Goal: Task Accomplishment & Management: Manage account settings

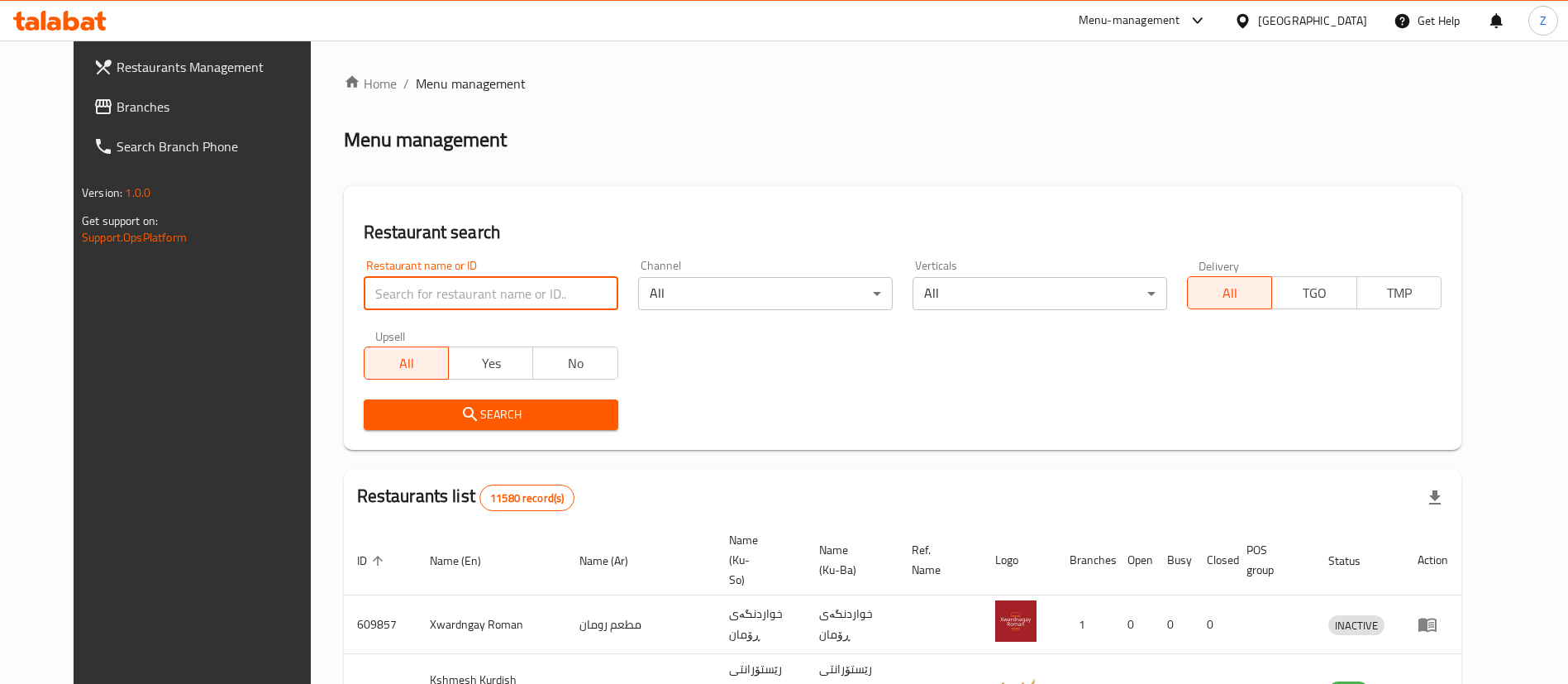
click at [463, 284] on input "search" at bounding box center [491, 294] width 254 height 33
paste input "705806"
type input "705806"
click button "Search" at bounding box center [491, 414] width 254 height 30
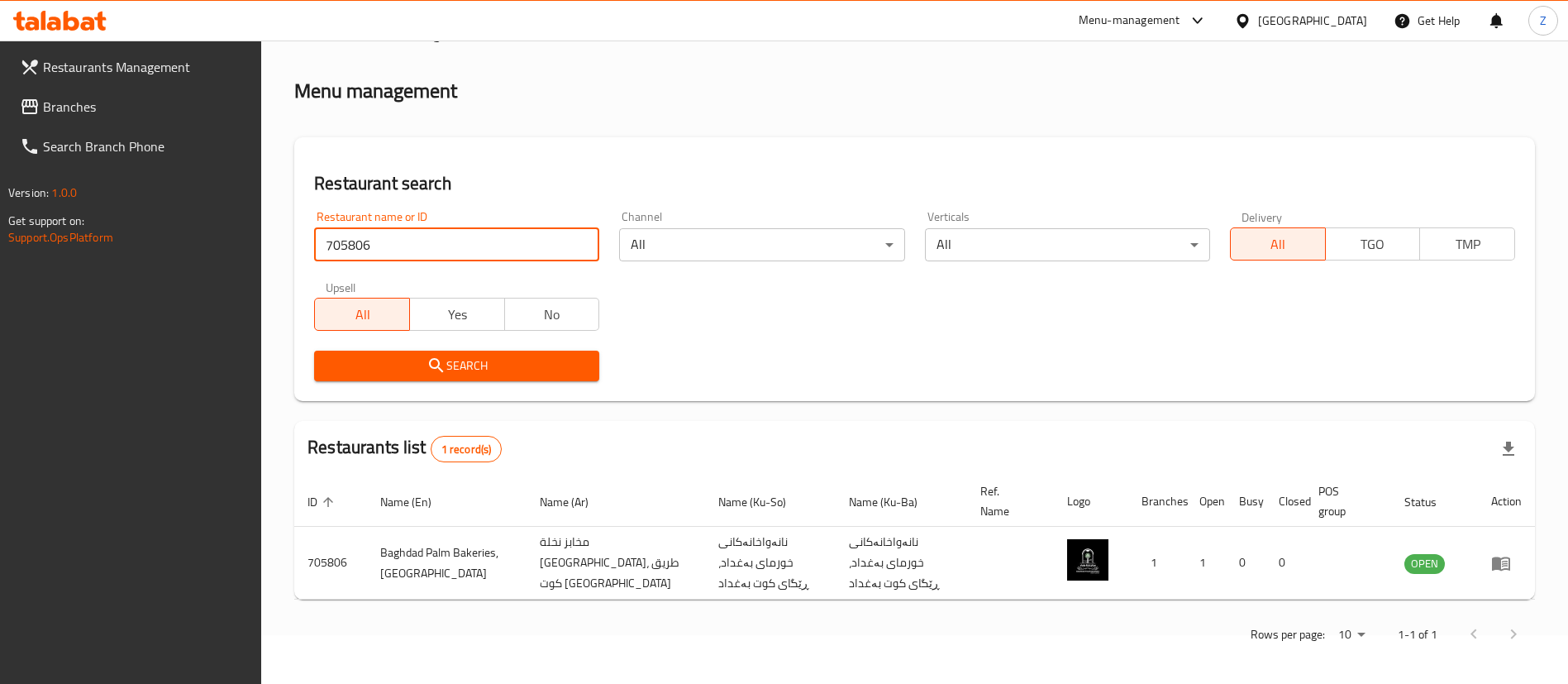
scroll to position [54, 0]
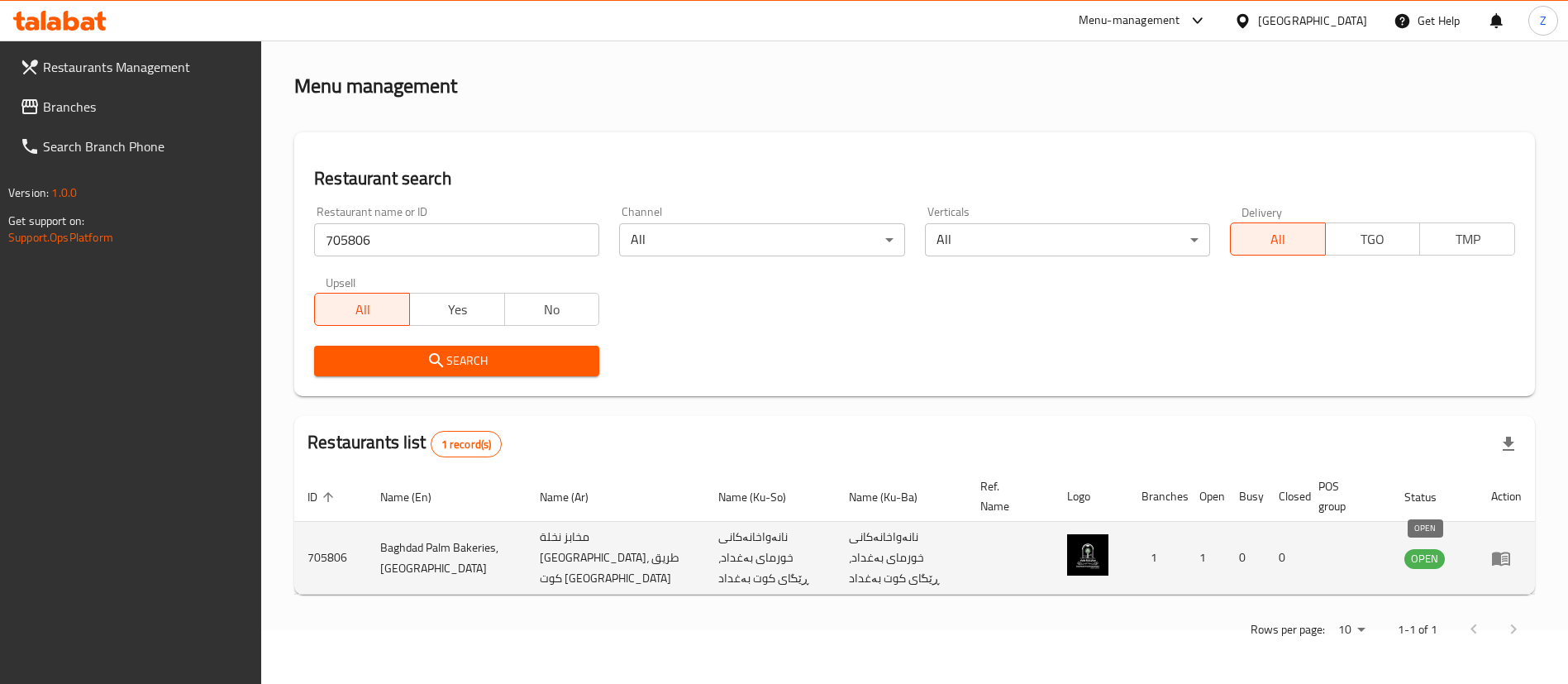
click at [1427, 556] on span "OPEN" at bounding box center [1424, 558] width 40 height 19
click at [1504, 559] on icon "enhanced table" at bounding box center [1501, 558] width 20 height 20
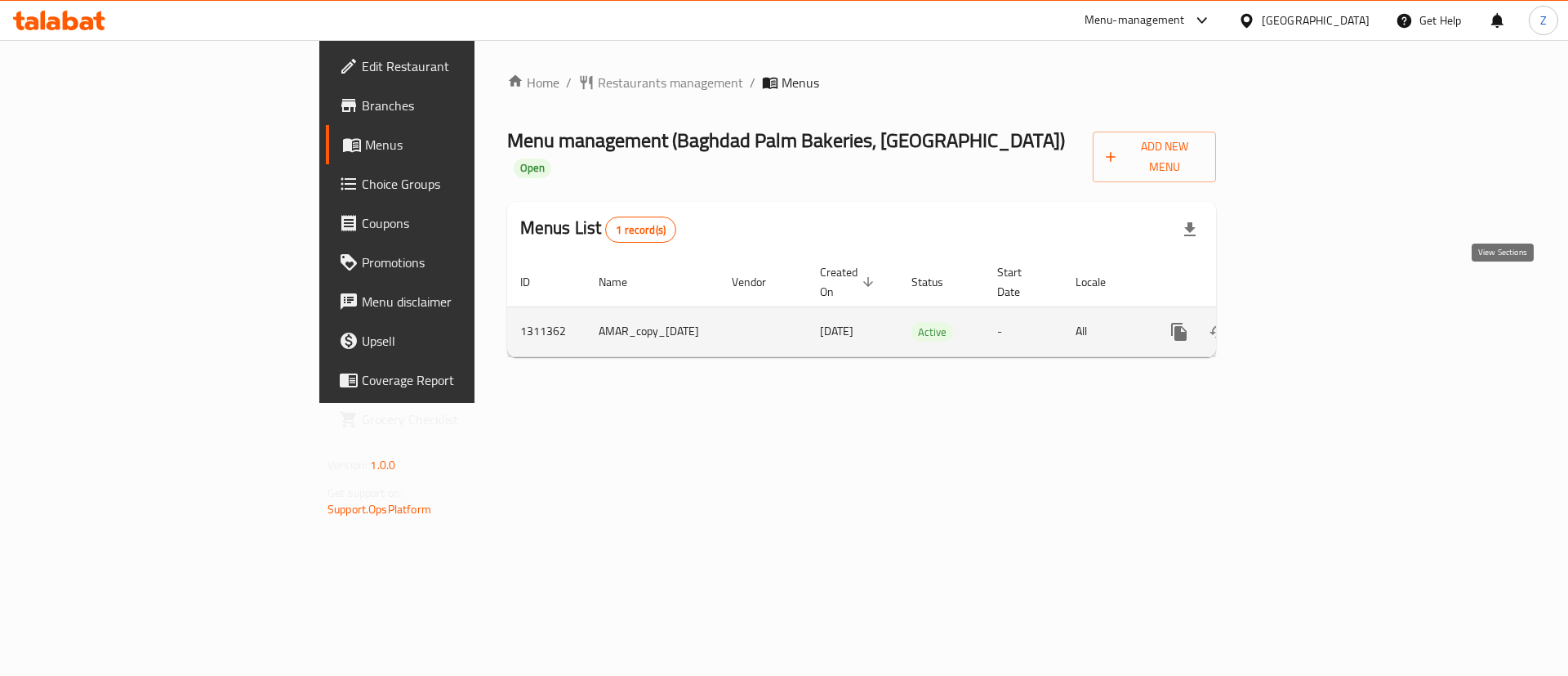
click at [1306, 322] on icon "enhanced table" at bounding box center [1296, 332] width 19 height 19
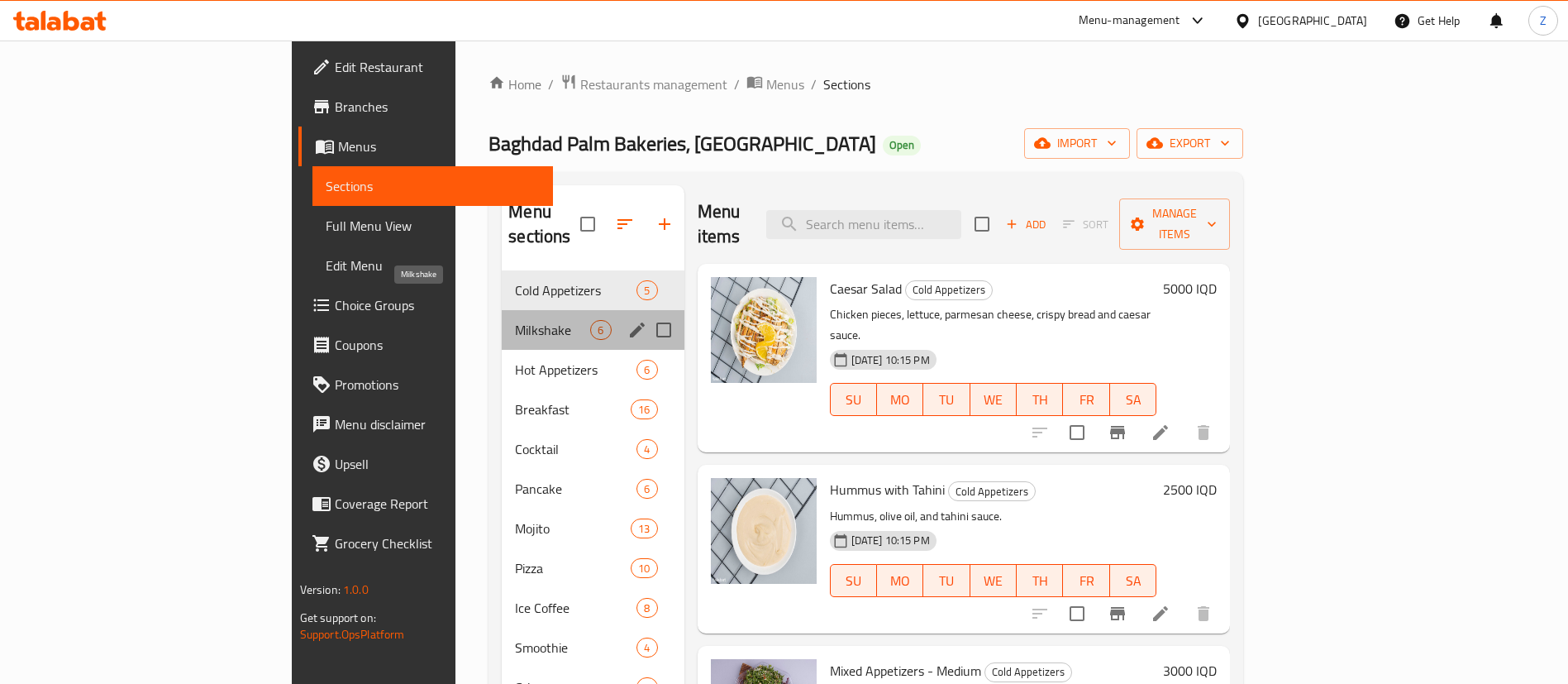
click at [515, 320] on span "Milkshake" at bounding box center [552, 330] width 75 height 20
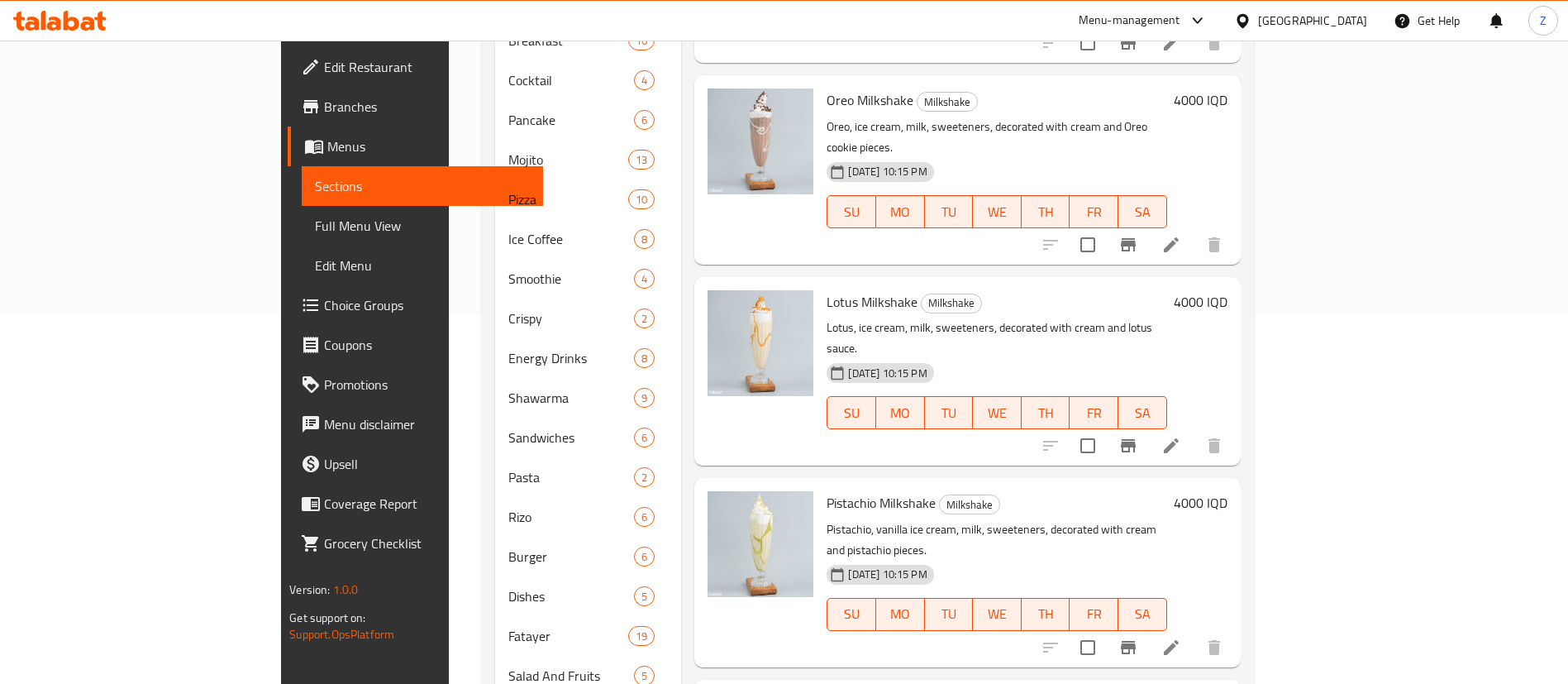
scroll to position [607, 0]
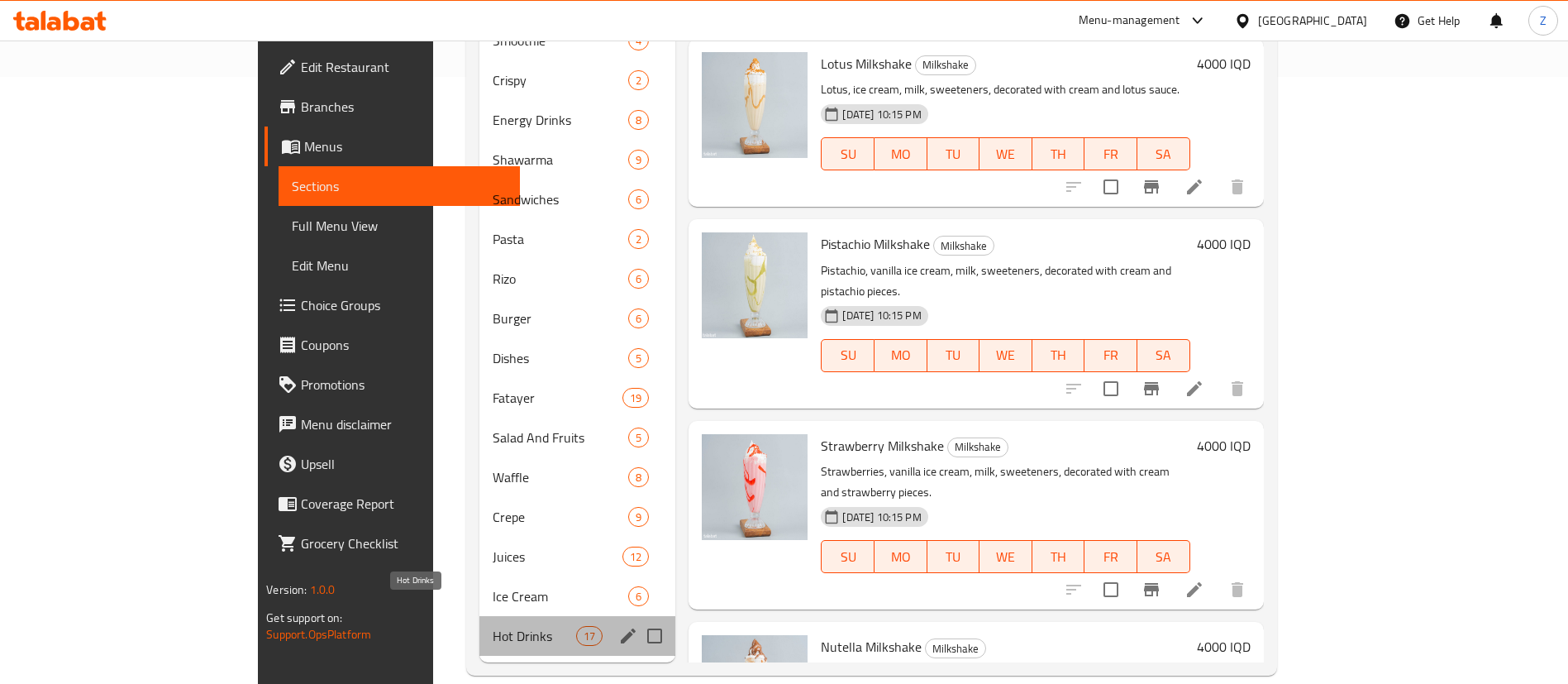
click at [492, 625] on span "Hot Drinks" at bounding box center [533, 635] width 83 height 20
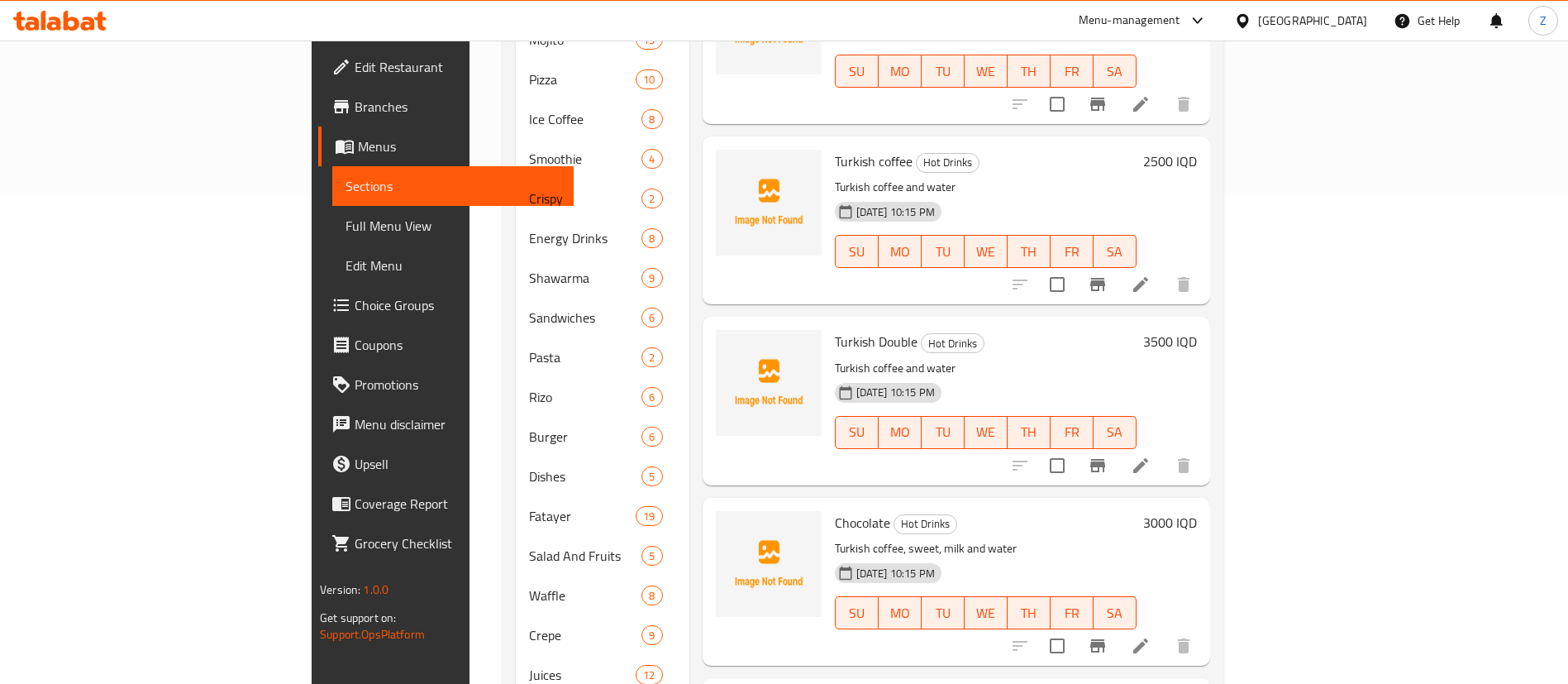
scroll to position [607, 0]
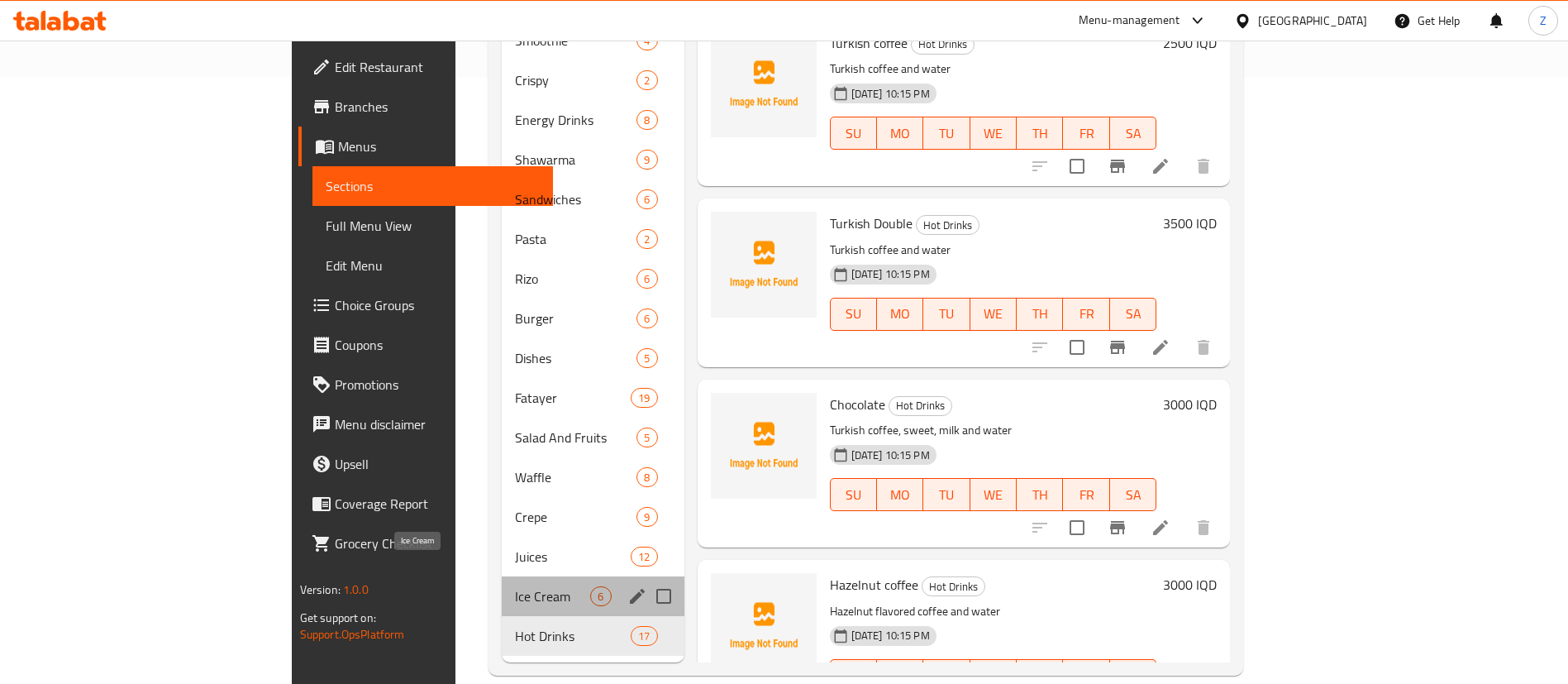
click at [515, 586] on span "Ice Cream" at bounding box center [552, 596] width 75 height 20
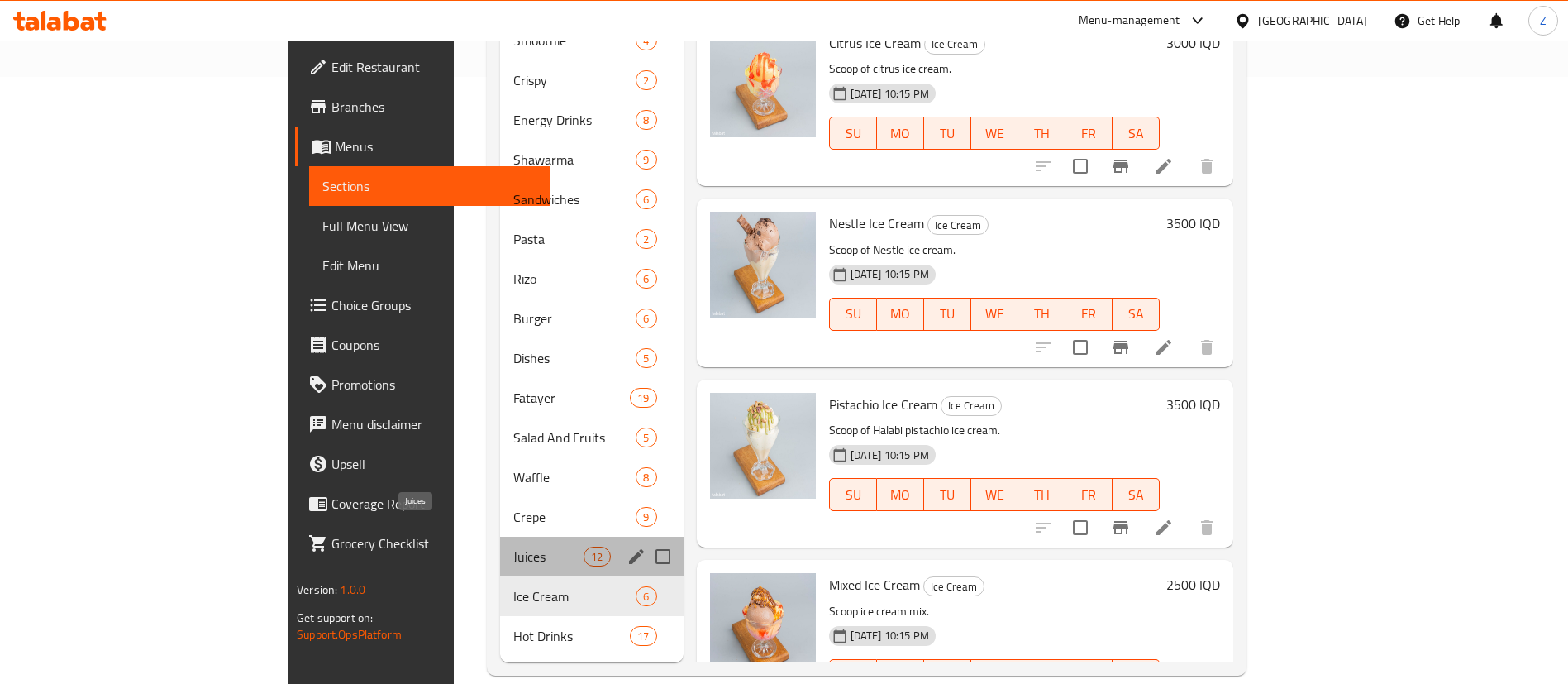
click at [514, 546] on span "Juices" at bounding box center [549, 556] width 70 height 20
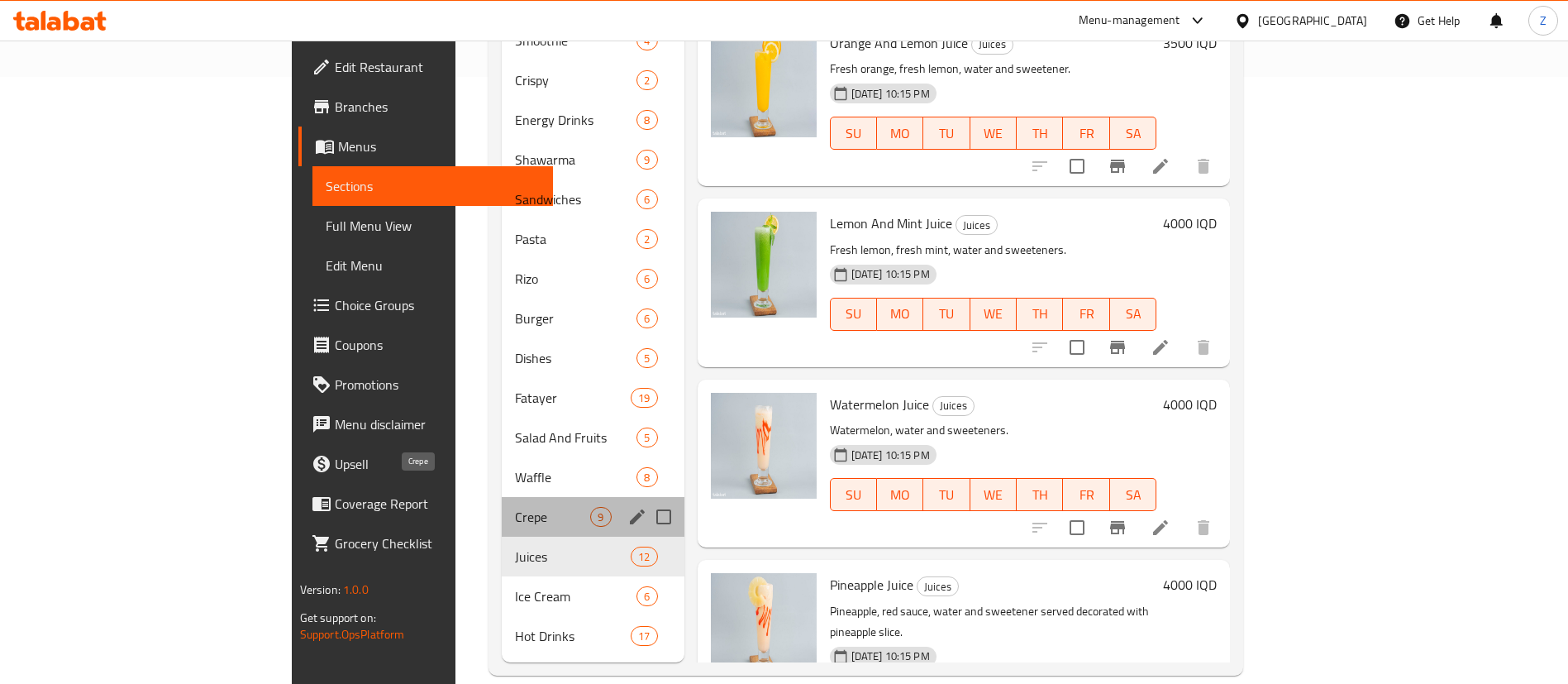
click at [515, 507] on span "Crepe" at bounding box center [552, 517] width 75 height 20
